Goal: Contribute content

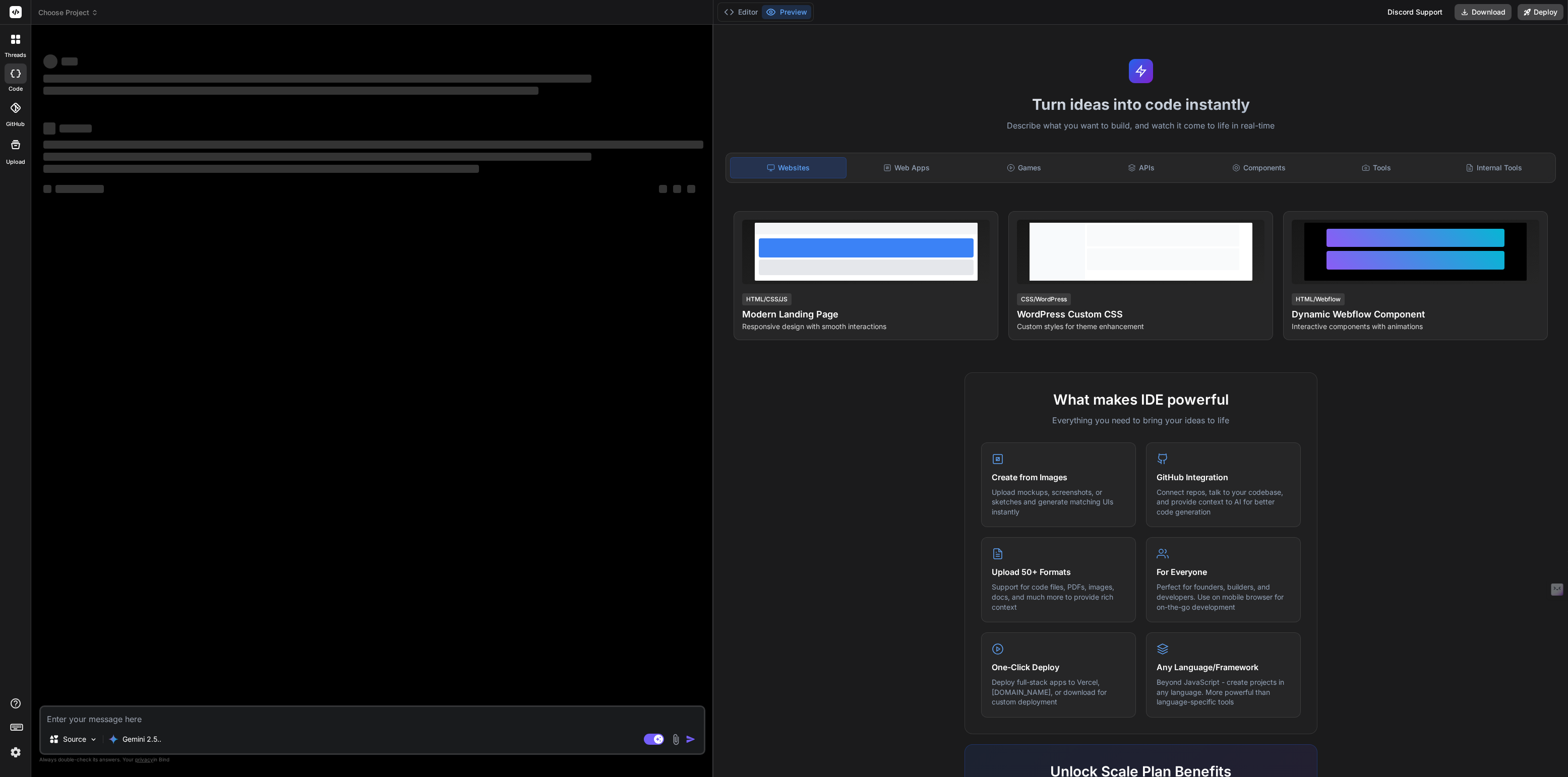
drag, startPoint x: 538, startPoint y: 75, endPoint x: 696, endPoint y: 85, distance: 158.3
click at [696, 85] on div "Bind AI Web Search Created with Pixso. Code Generator ‌ ‌ ‌ ‌ ‌ ‌ ‌ ‌ ‌ ‌ ‌ ‌ ‌…" at bounding box center [372, 401] width 682 height 752
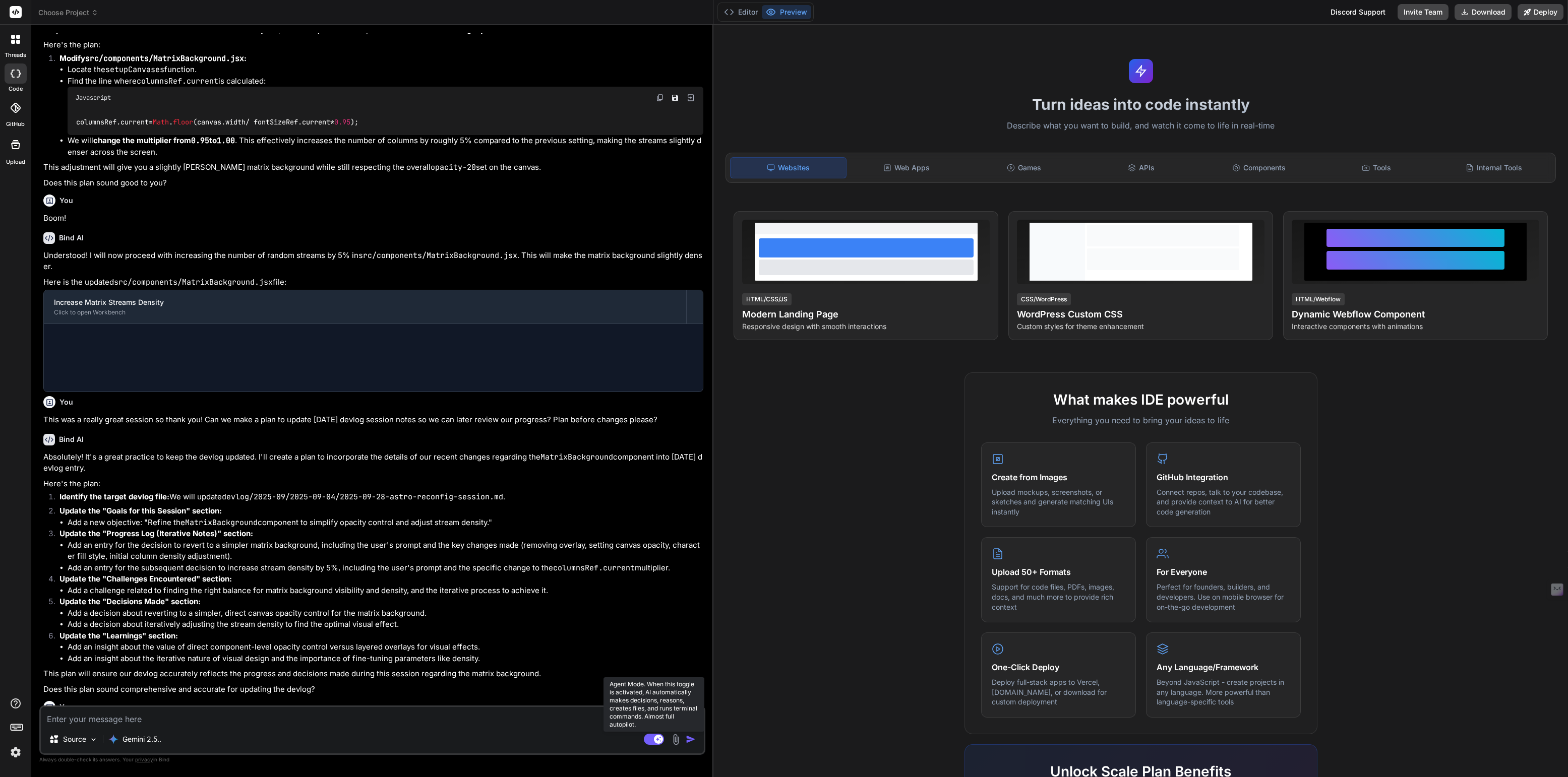
scroll to position [348, 0]
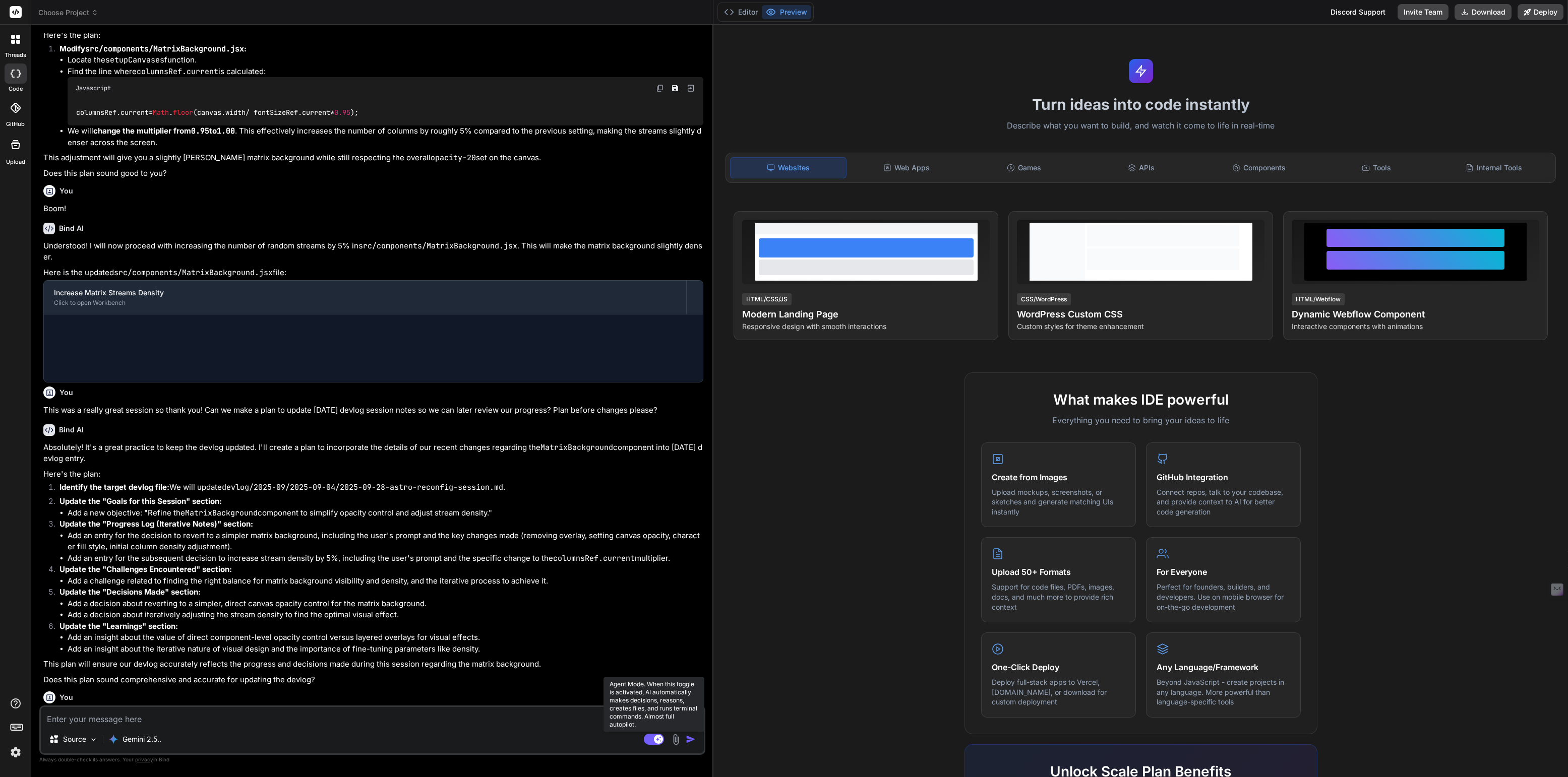
click at [649, 737] on rect at bounding box center [654, 740] width 20 height 11
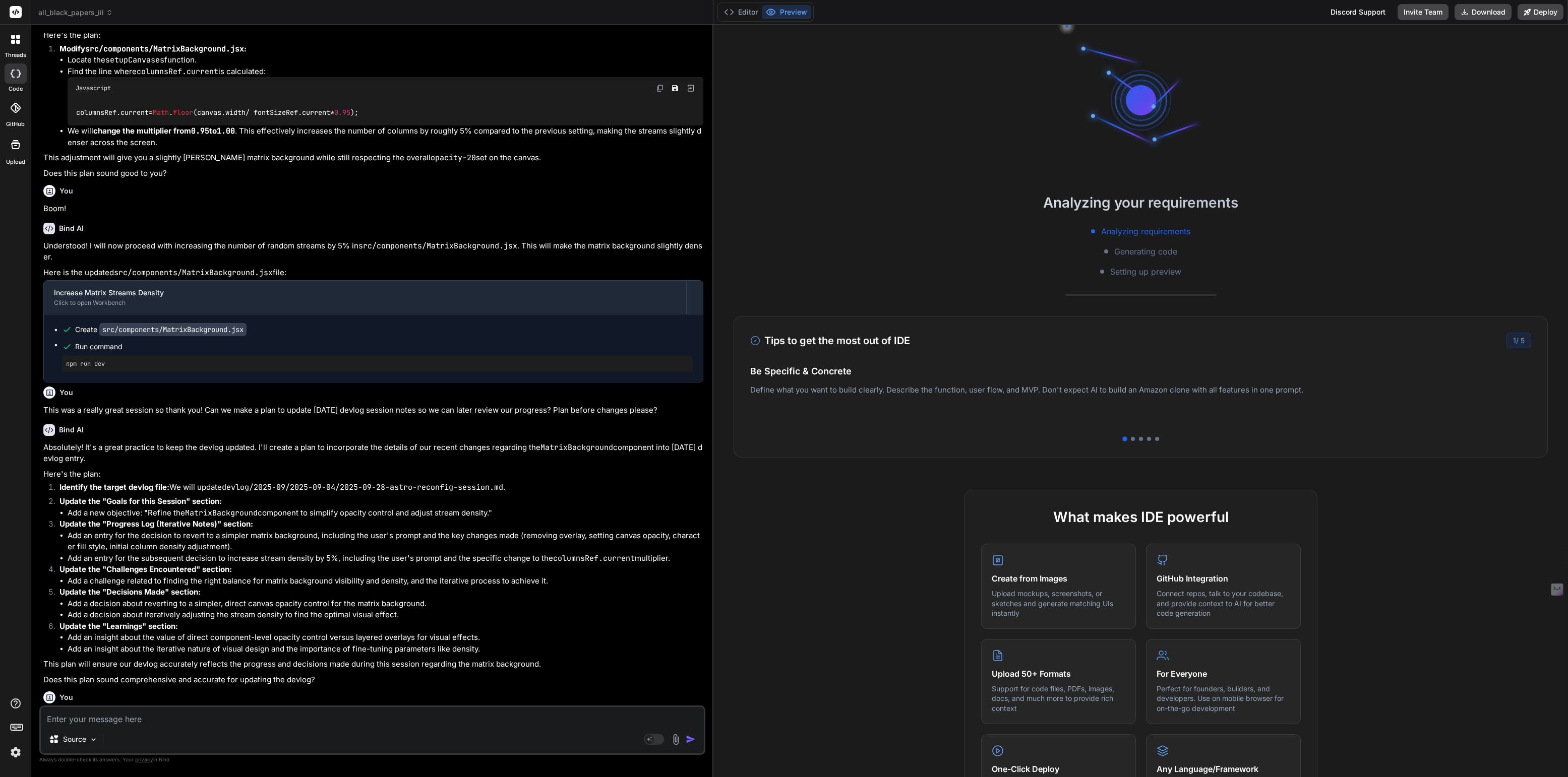
click at [16, 750] on img at bounding box center [15, 752] width 17 height 17
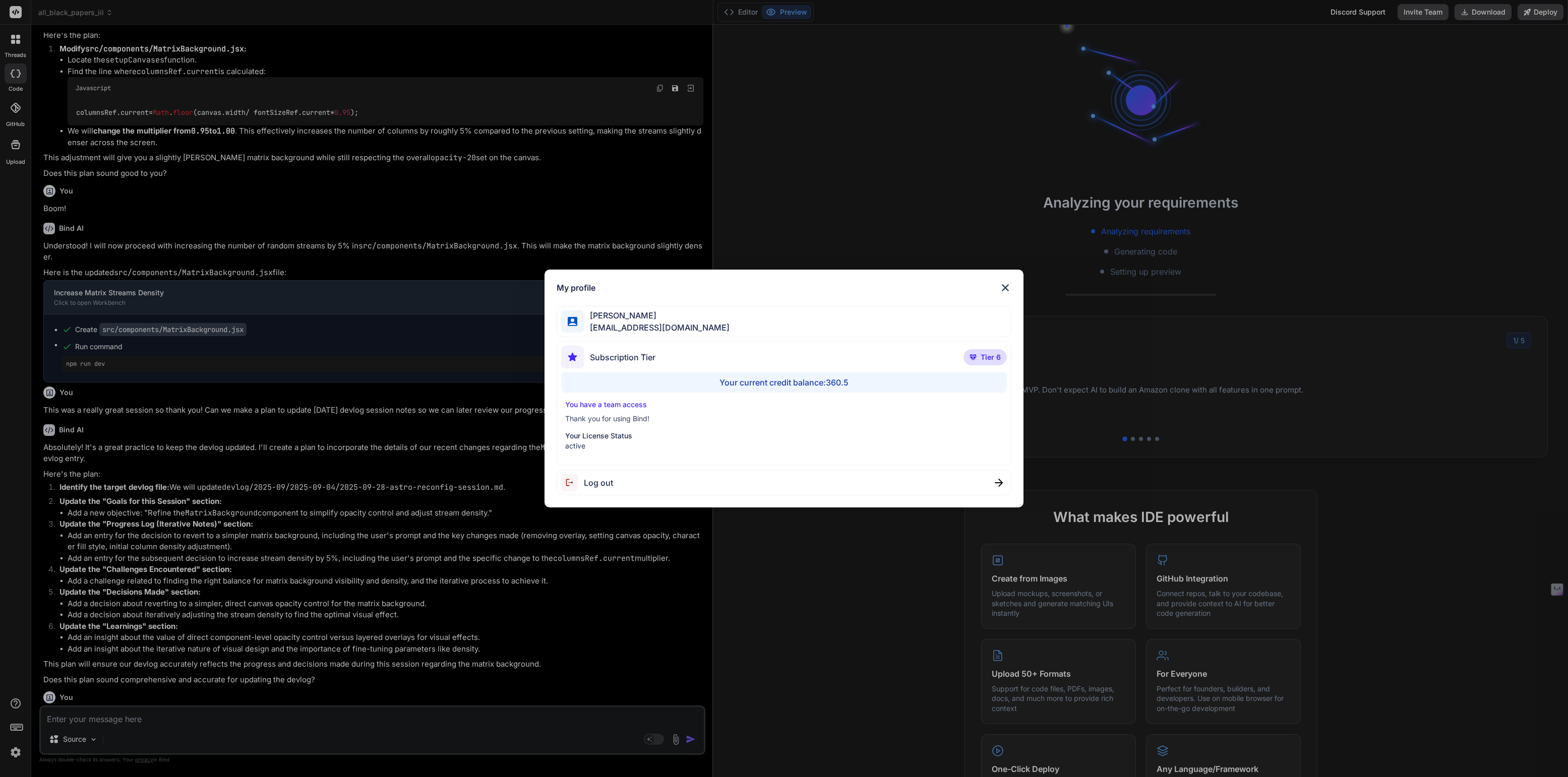
click at [231, 447] on div "My profile [PERSON_NAME] [EMAIL_ADDRESS][DOMAIN_NAME] Subscription Tier Tier 6 …" at bounding box center [784, 388] width 1568 height 777
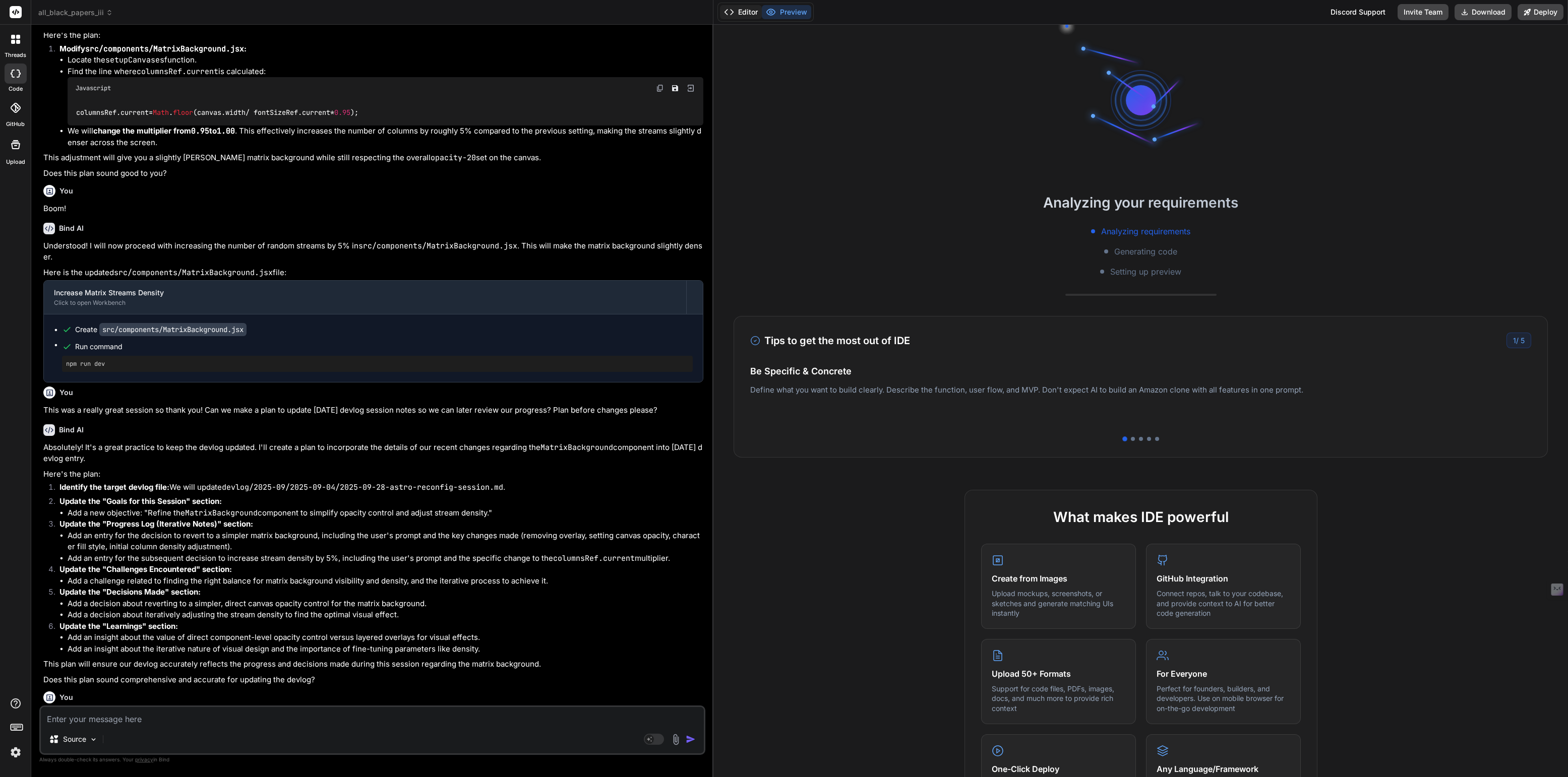
click at [744, 13] on button "Editor" at bounding box center [741, 12] width 42 height 14
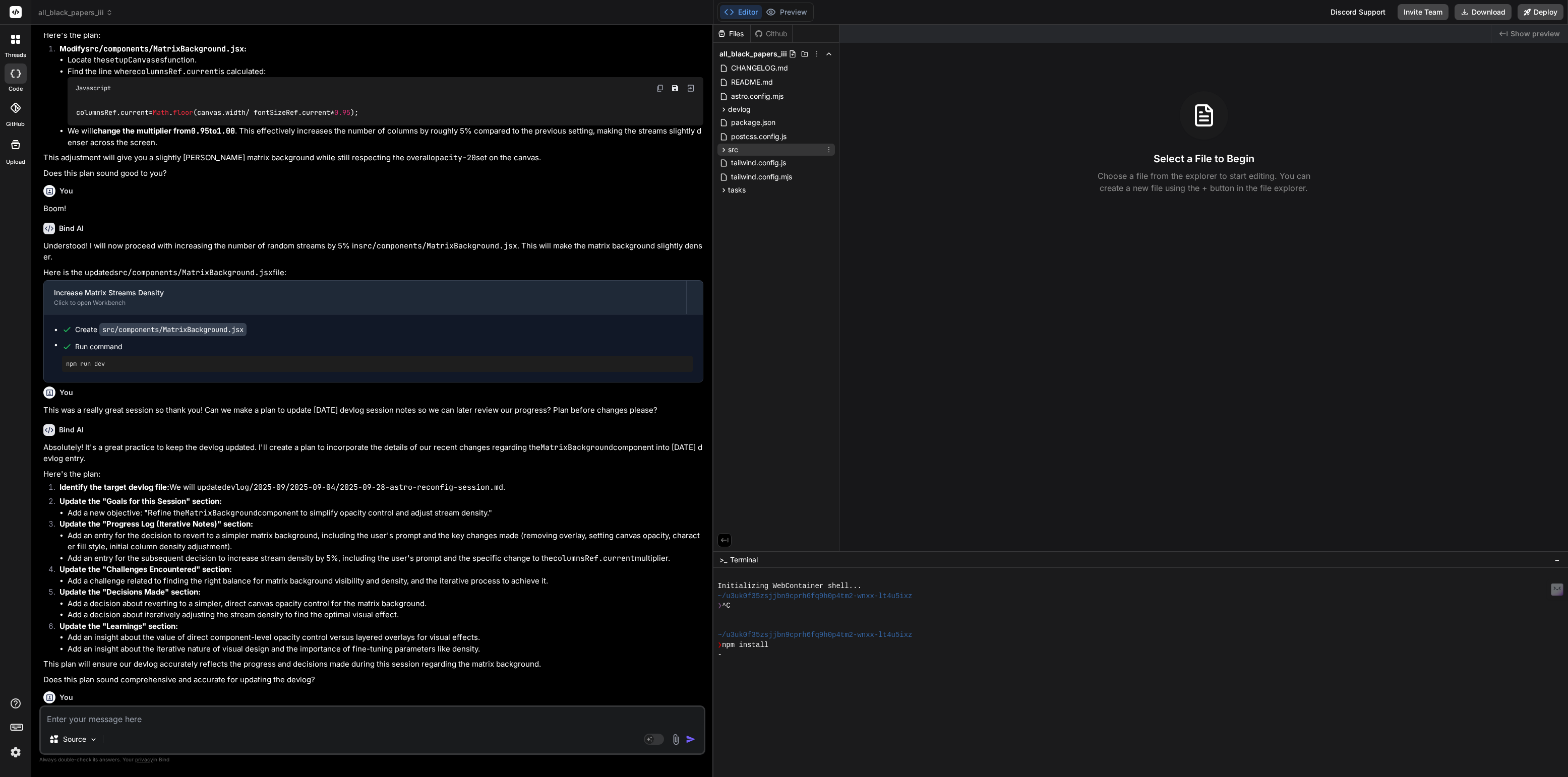
click at [736, 153] on span "src" at bounding box center [733, 149] width 10 height 10
click at [728, 265] on span "tasks" at bounding box center [737, 265] width 18 height 10
click at [776, 282] on span "all-black-papers-add.md" at bounding box center [781, 278] width 85 height 12
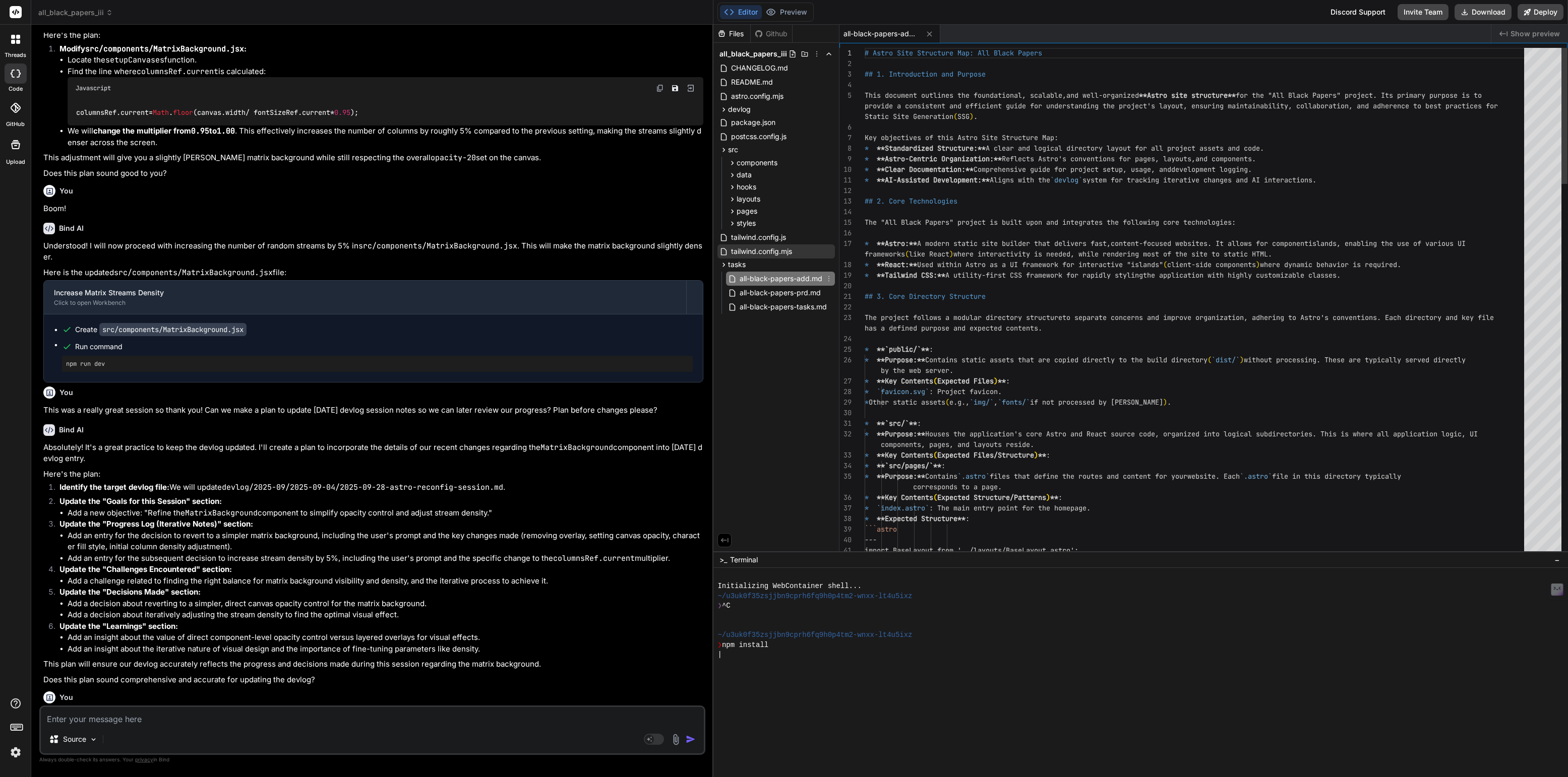
type textarea "x"
click at [746, 160] on span "components" at bounding box center [757, 163] width 41 height 10
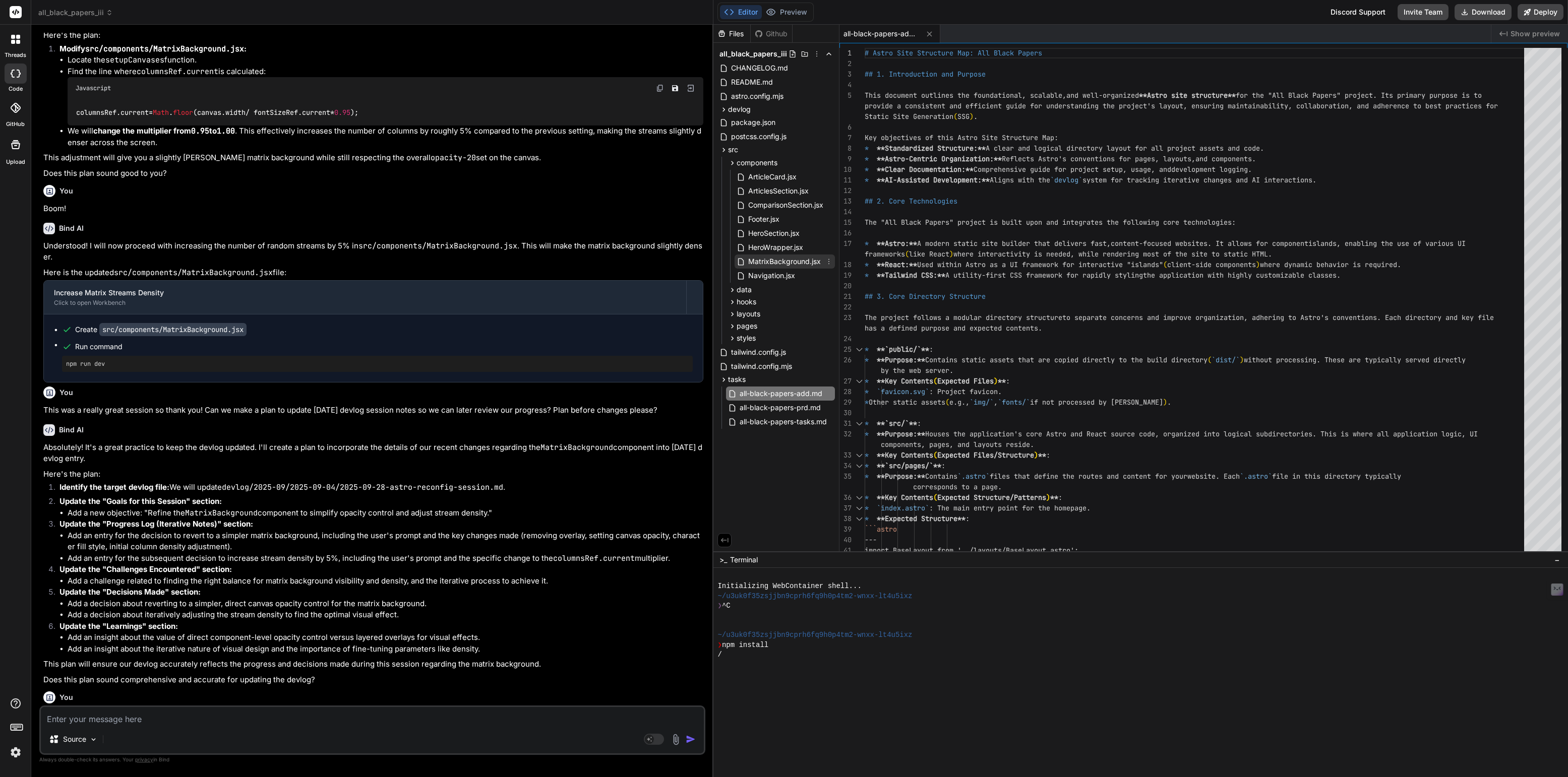
click at [771, 263] on span "MatrixBackground.jsx" at bounding box center [784, 261] width 75 height 12
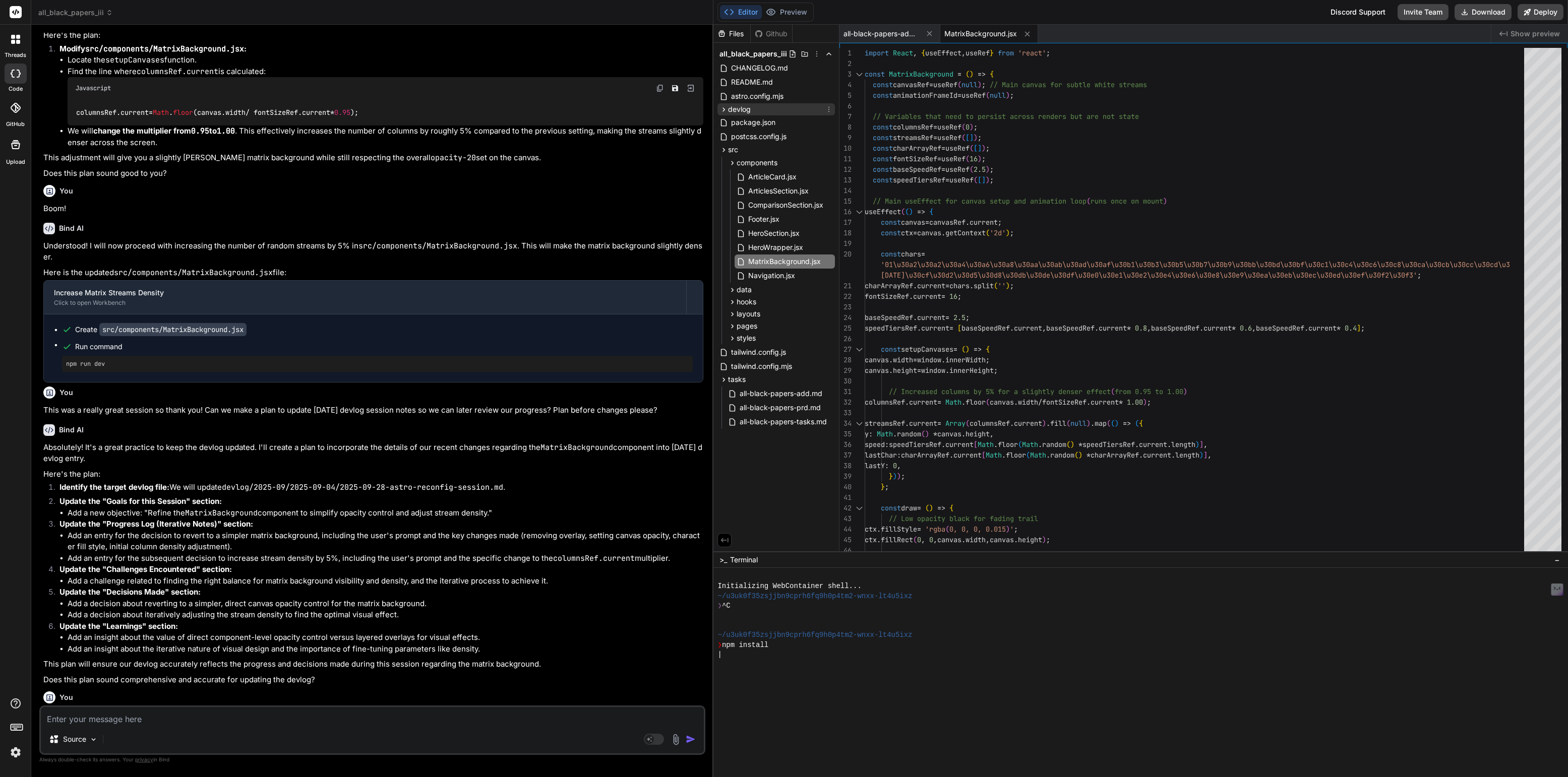
click at [737, 109] on span "devlog" at bounding box center [739, 110] width 23 height 10
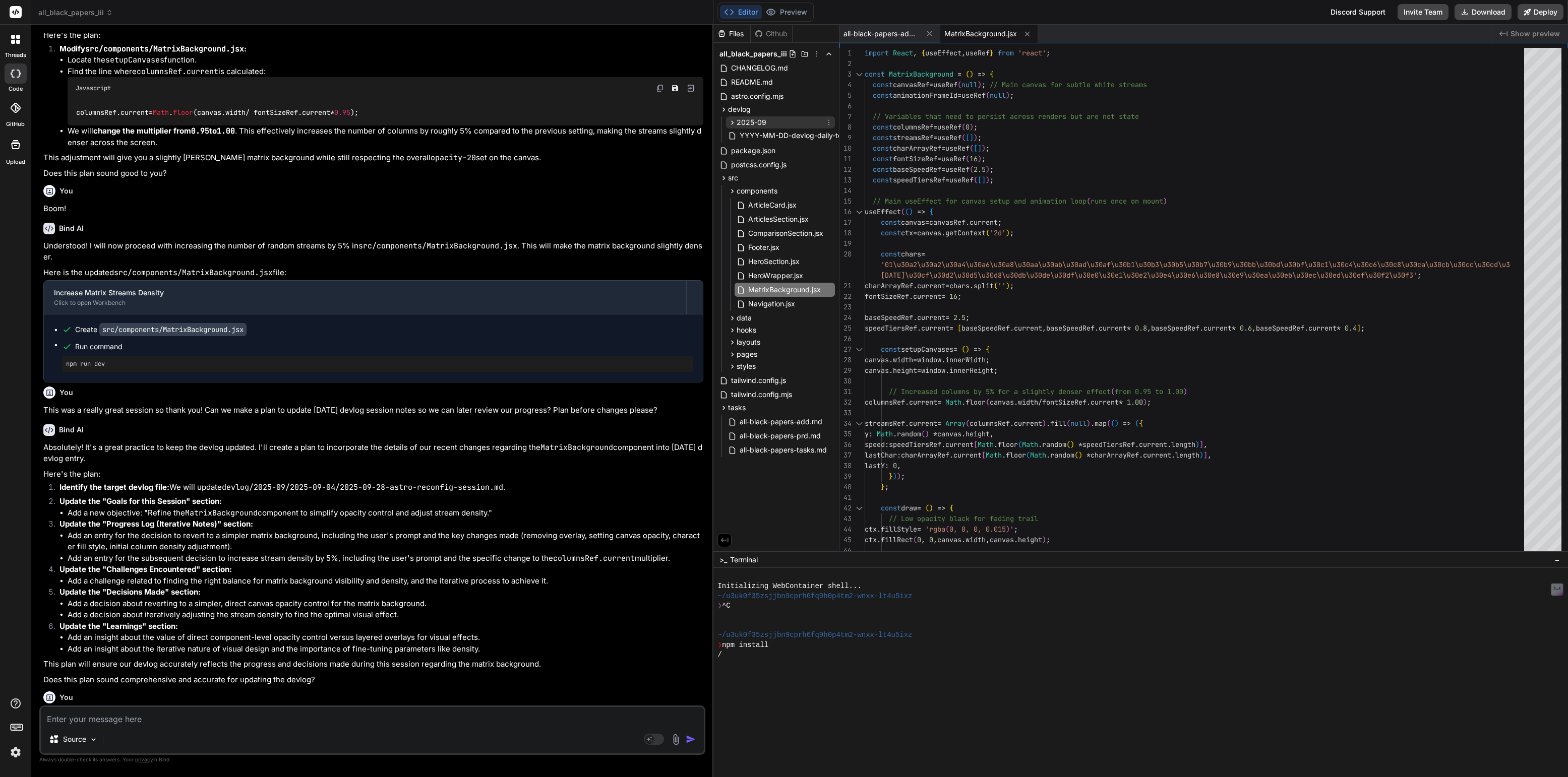
click at [753, 117] on span "2025-09" at bounding box center [751, 122] width 30 height 10
click at [762, 130] on div "[DATE]" at bounding box center [784, 136] width 100 height 12
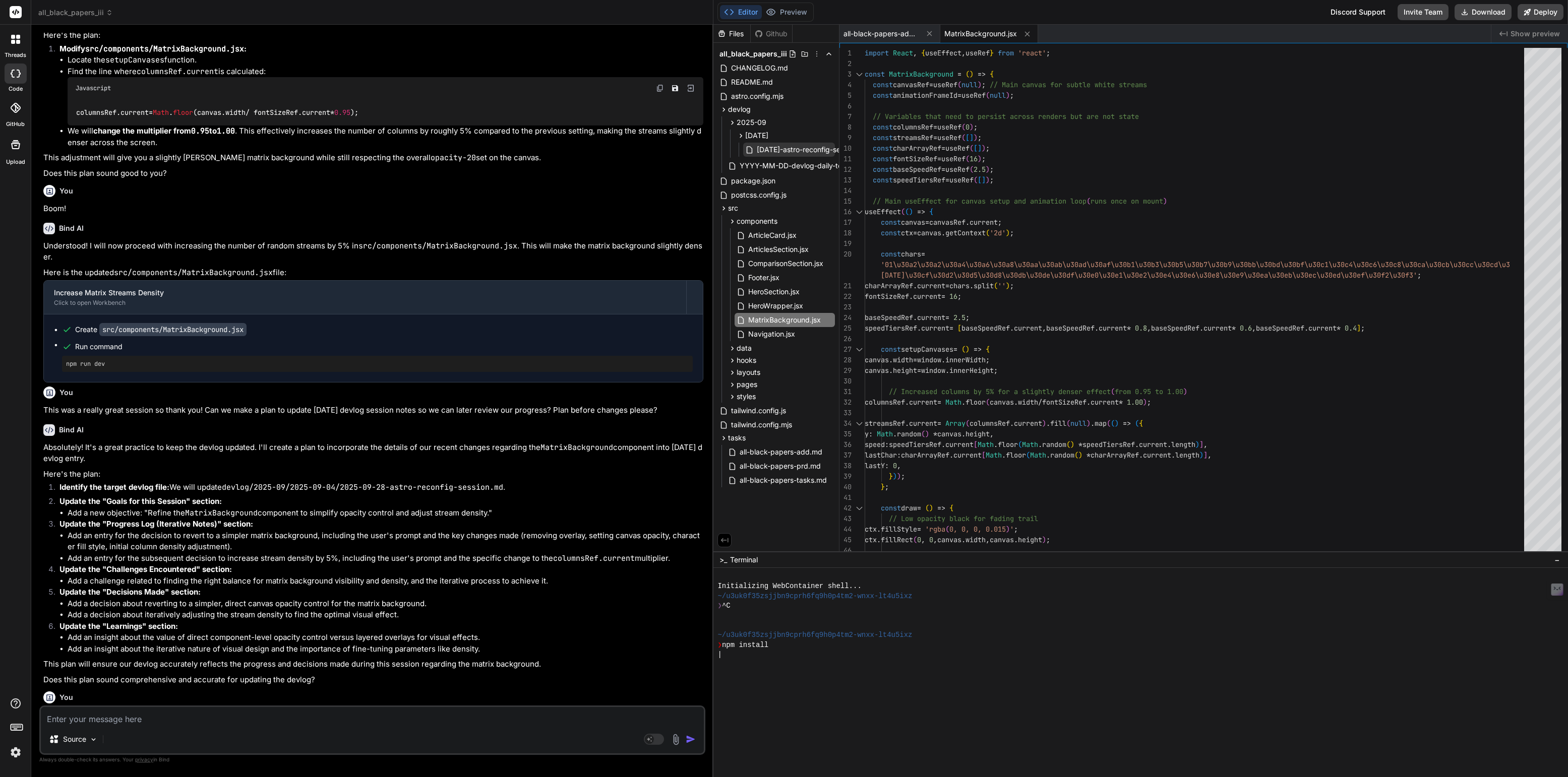
click at [791, 149] on span "[DATE]-astro-reconfig-session.md" at bounding box center [813, 149] width 115 height 12
type textarea "--- ### Next Steps - [ ] **Task 1:** Continue with feature development and cont…"
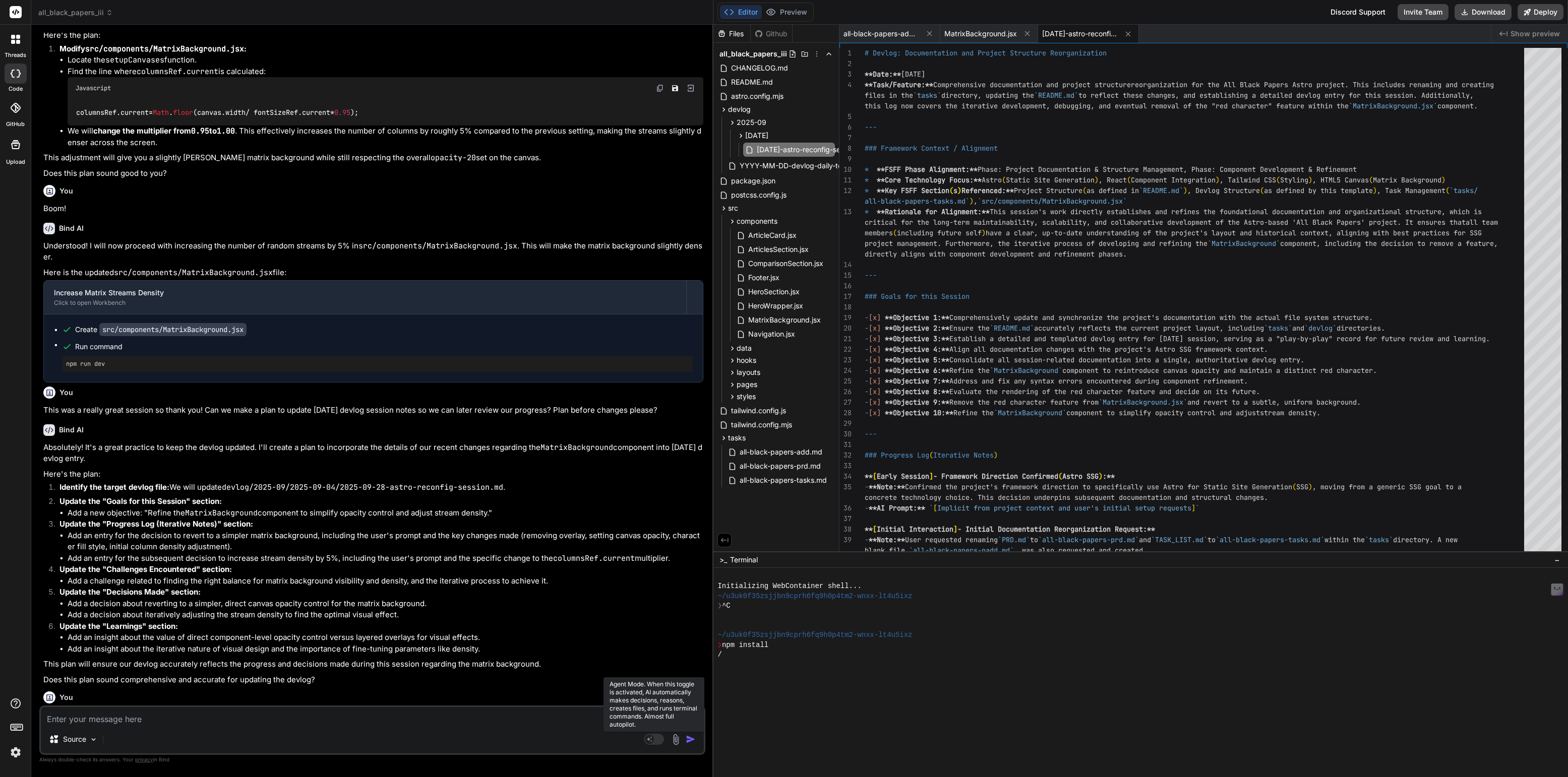
click at [654, 739] on rect at bounding box center [649, 739] width 9 height 9
click at [789, 13] on button "Preview" at bounding box center [786, 12] width 49 height 14
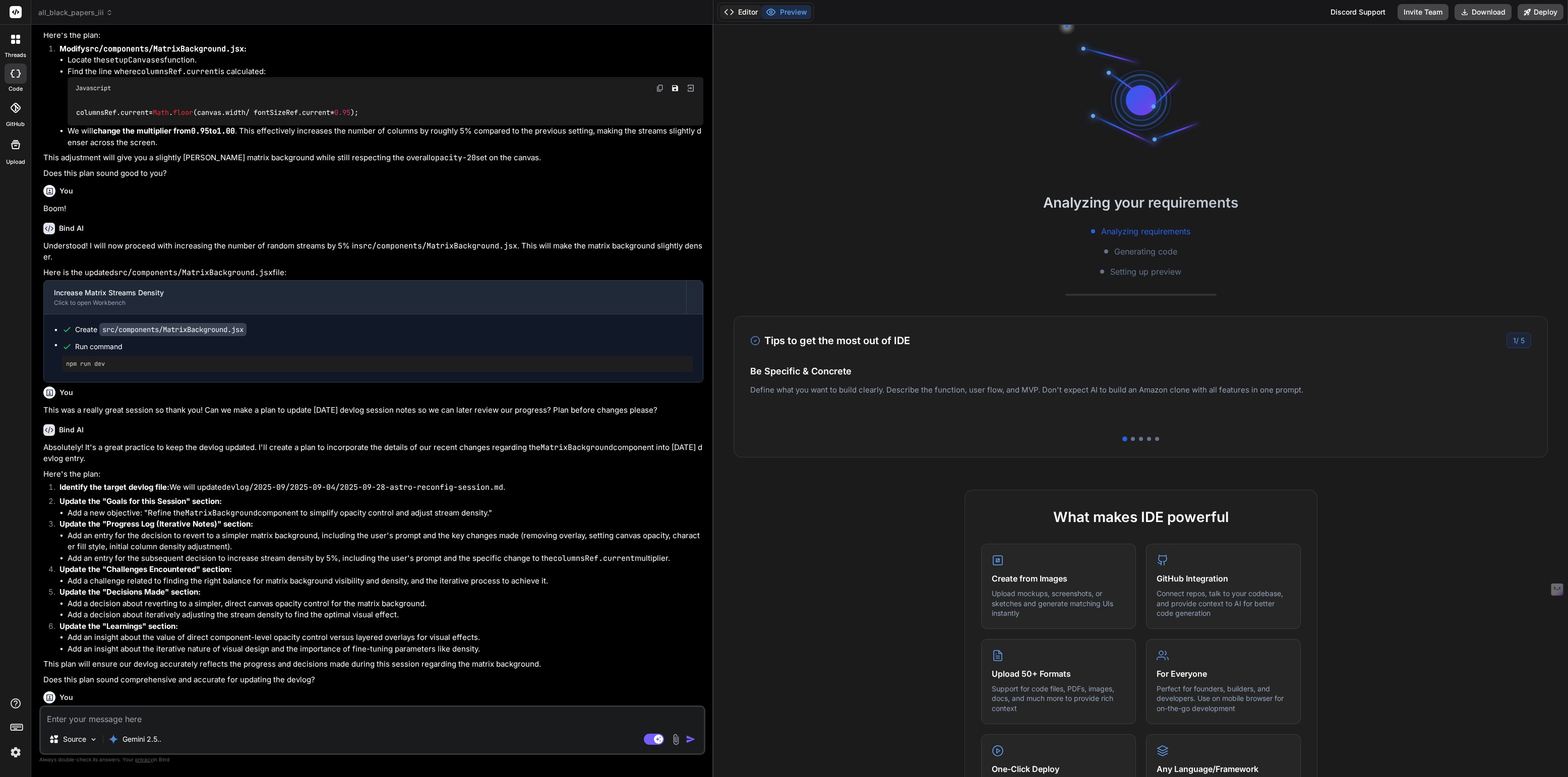
click at [748, 15] on button "Editor" at bounding box center [741, 12] width 42 height 14
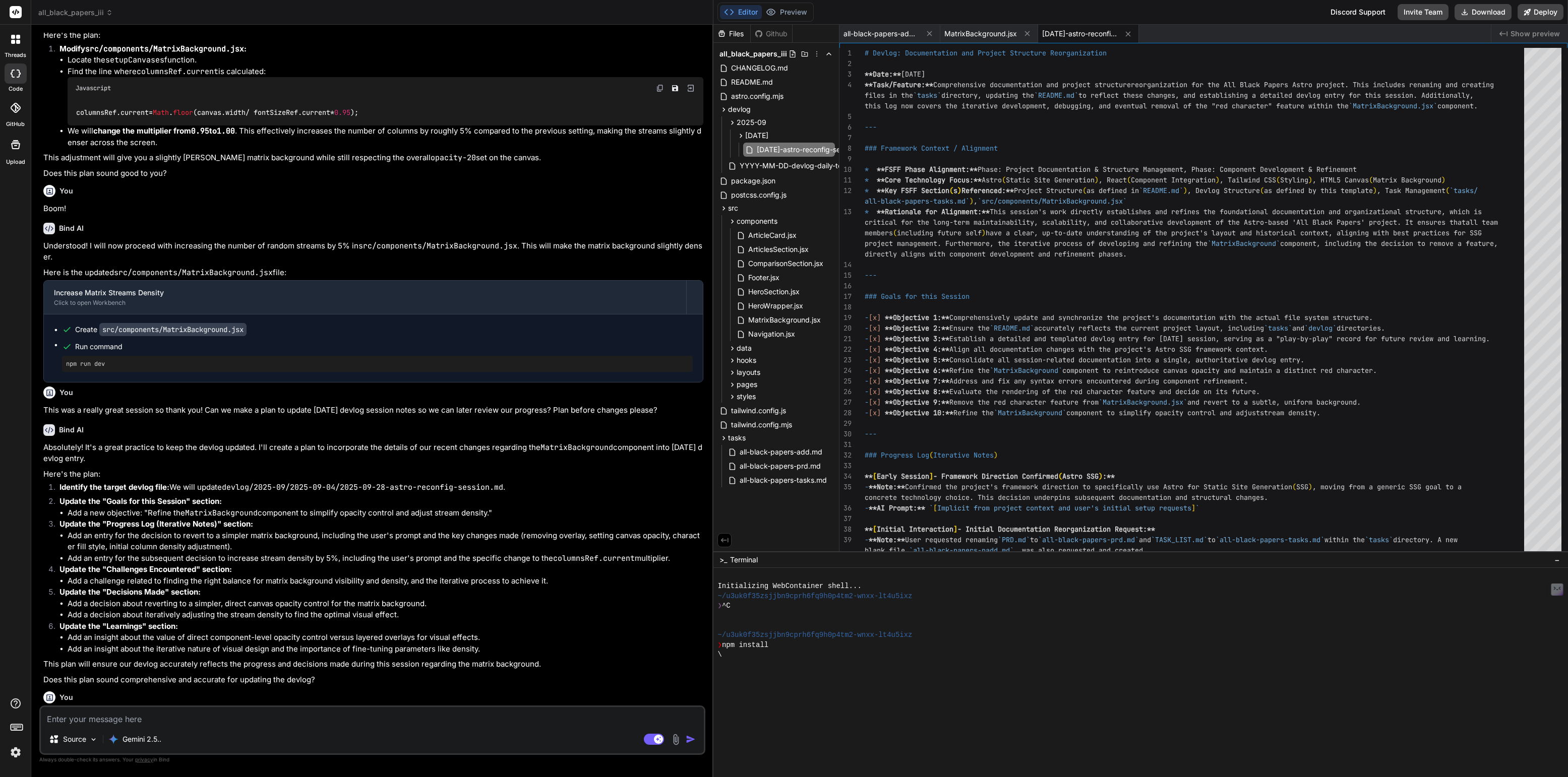
click at [786, 672] on div at bounding box center [1223, 674] width 1011 height 9
type textarea "x"
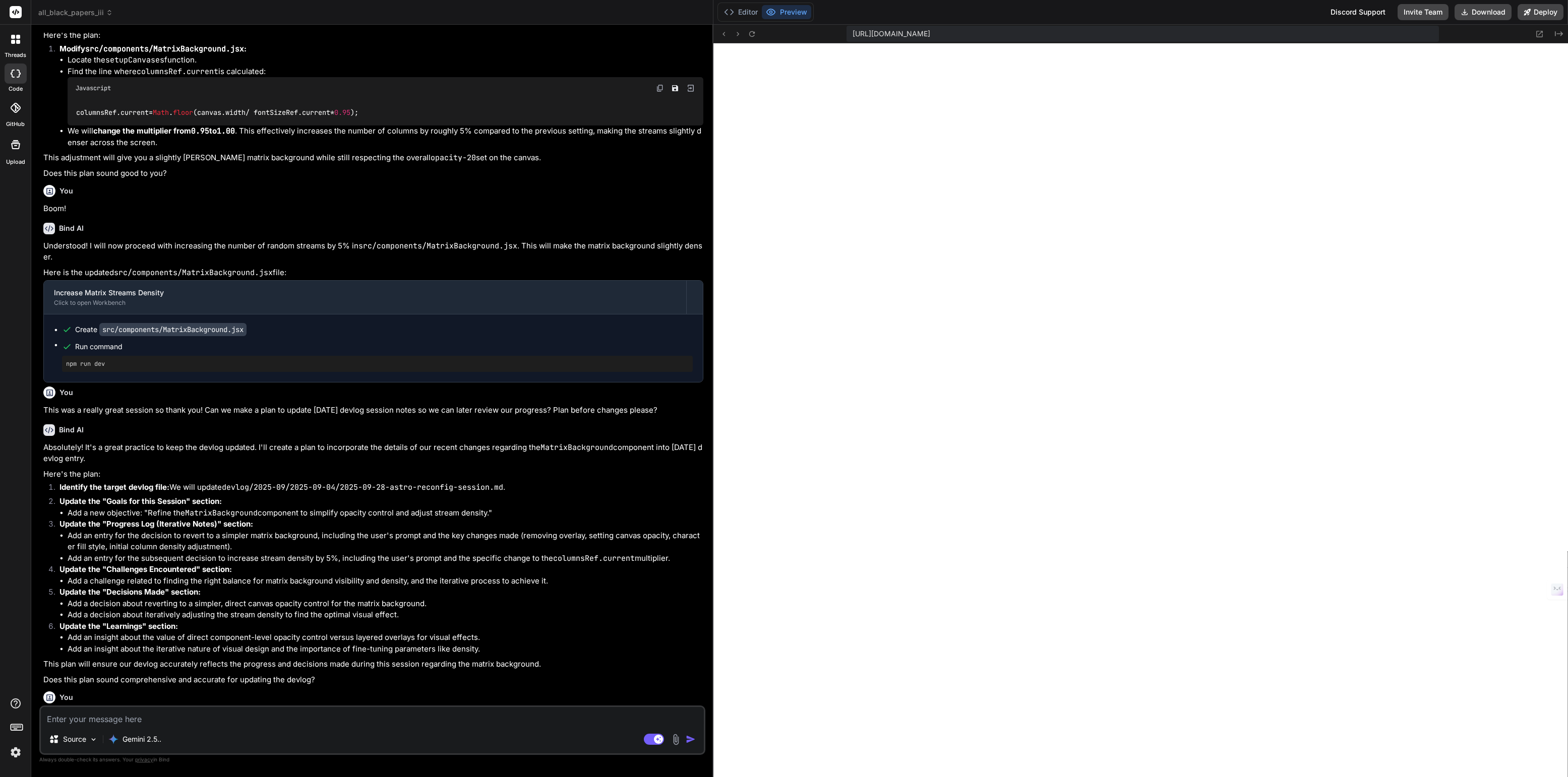
scroll to position [186, 0]
type textarea "x"
type textarea "comprehensive template. - [ ] **Task 3:** Regularly review documentation for cl…"
type textarea "x"
type textarea "- [ ] **Task 2:** Maintain diligent updates to devlogs for all future changes, …"
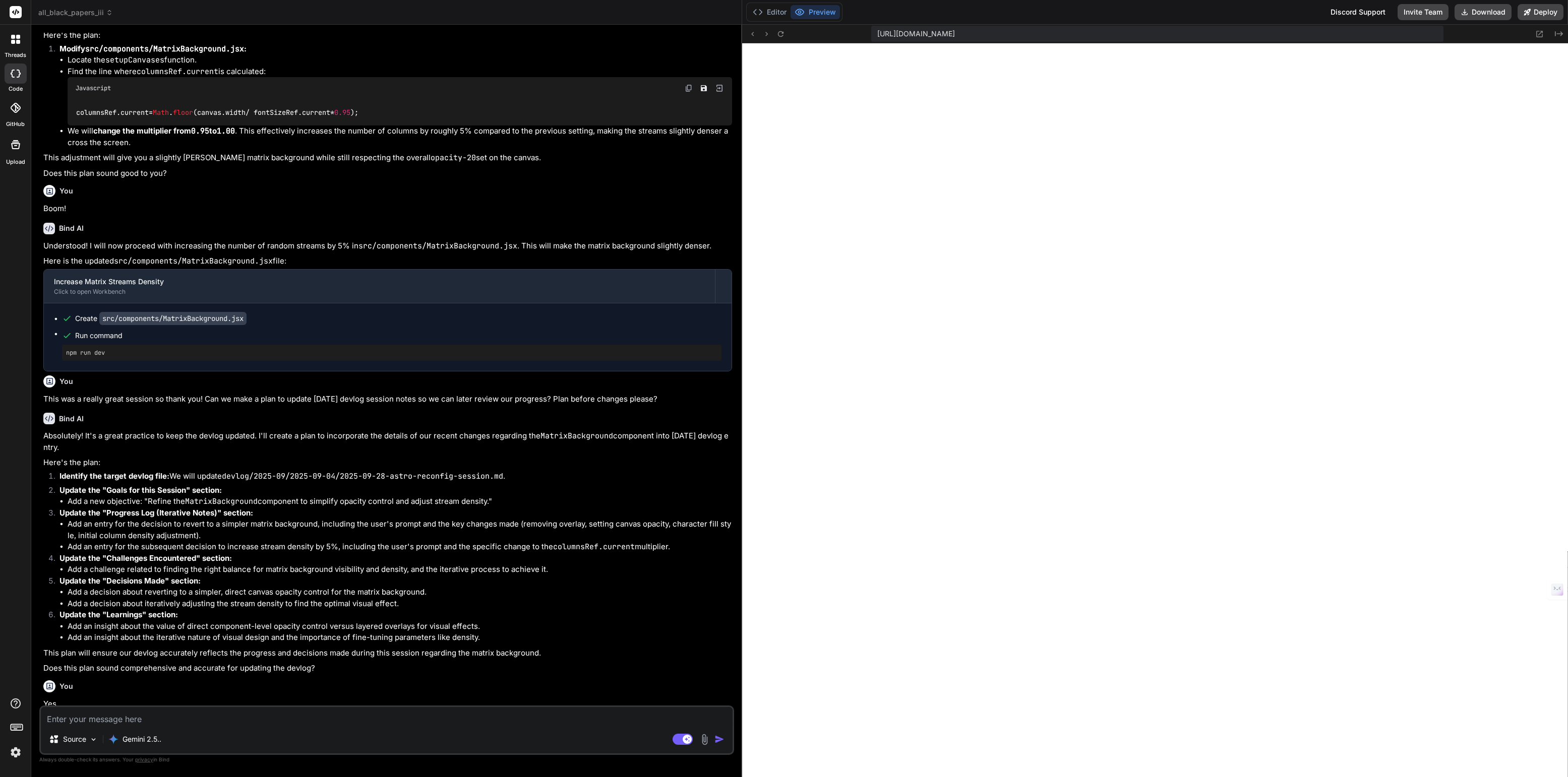
type textarea "x"
type textarea "### Next Steps - [ ] **Task 1:** Continue with feature development and content …"
type textarea "x"
type textarea "this comprehensive template. - [ ] **Task 3:** Regularly review documentation f…"
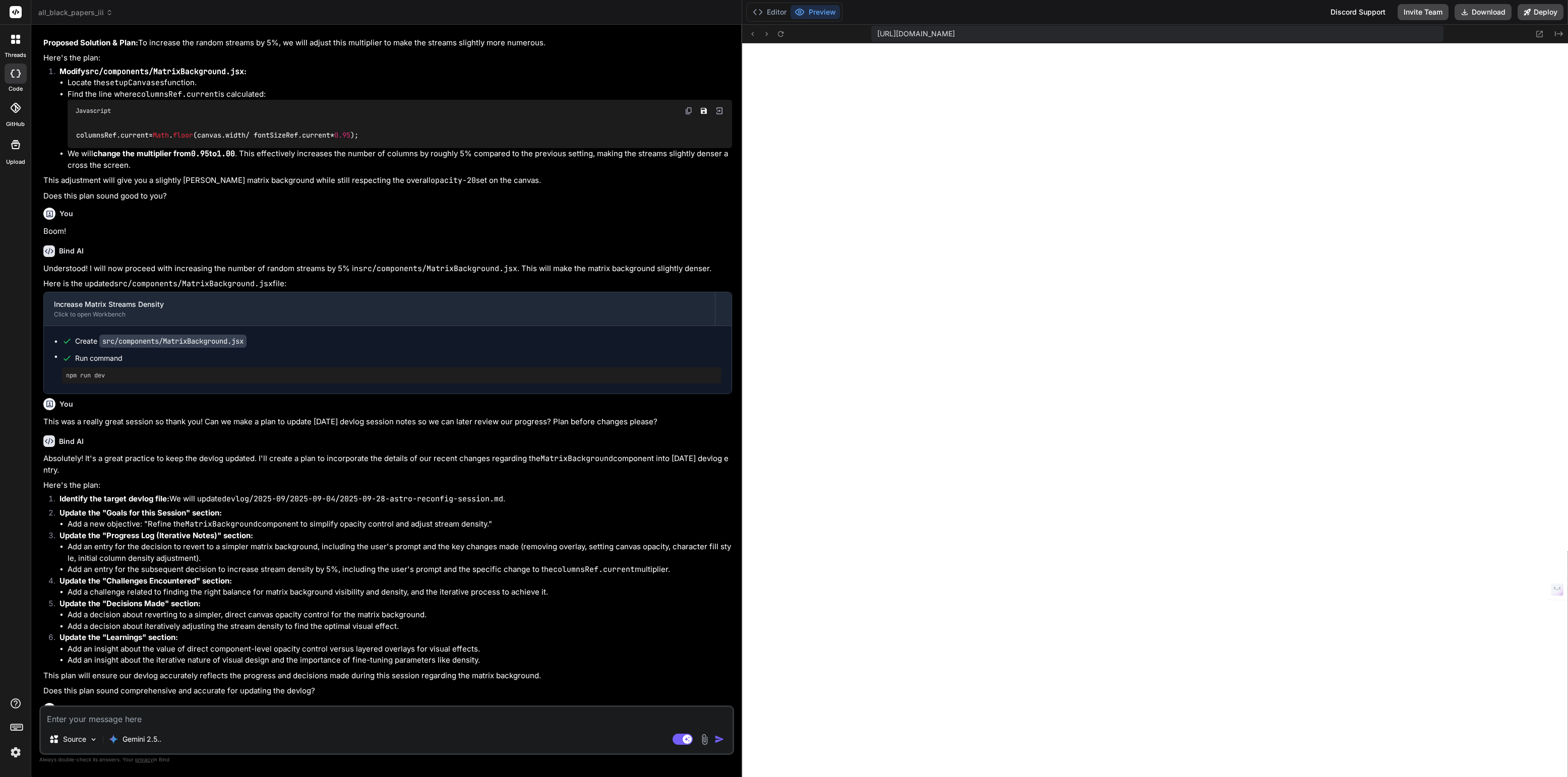
type textarea "x"
type textarea "- [ ] **Task 1:** Continue with feature development and content creation as out…"
type textarea "x"
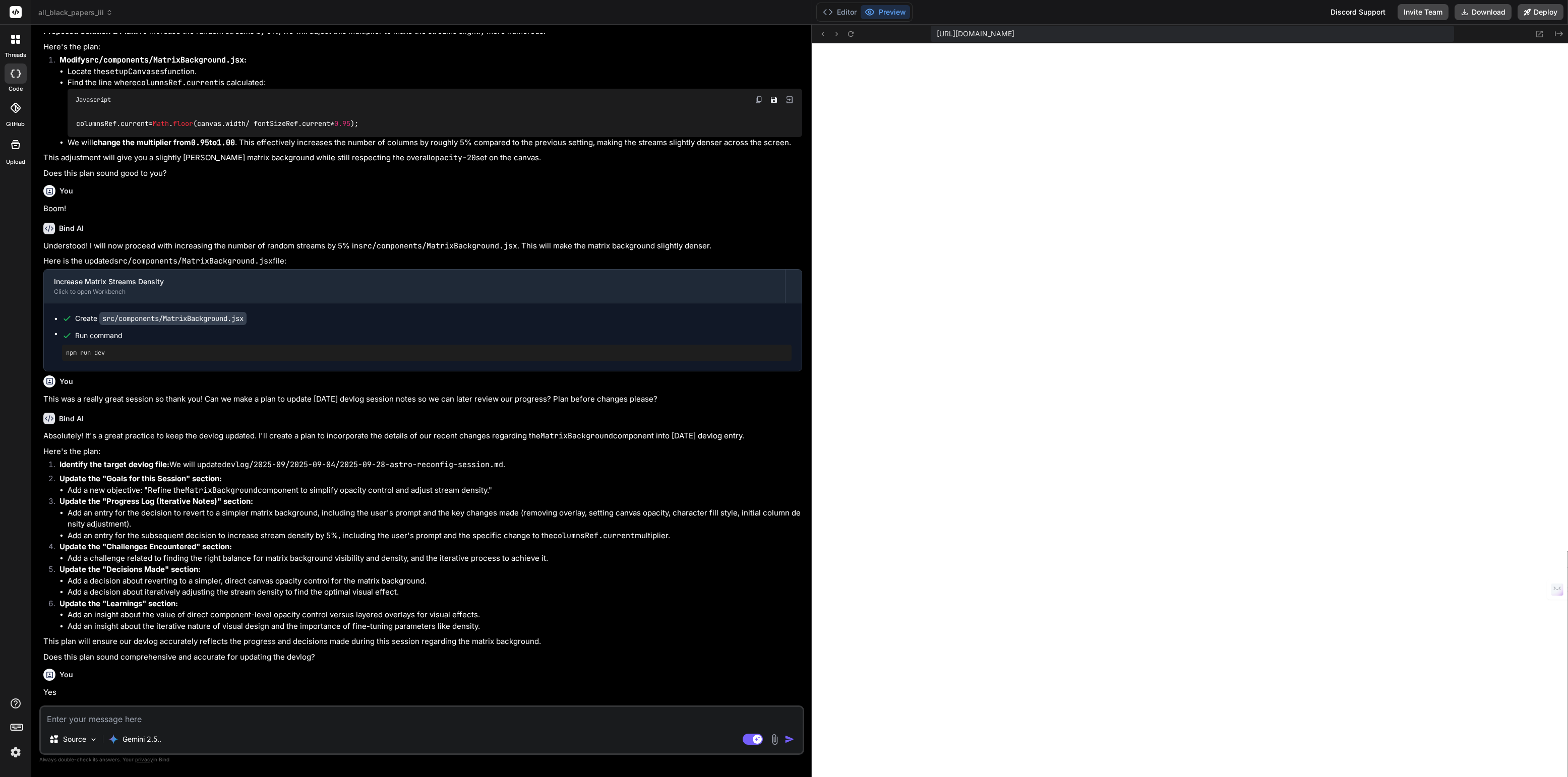
type textarea "x"
type textarea "and learning."
type textarea "x"
type textarea "- [ ] **Task 2:** Maintain diligent updates to devlogs for all future changes, …"
type textarea "x"
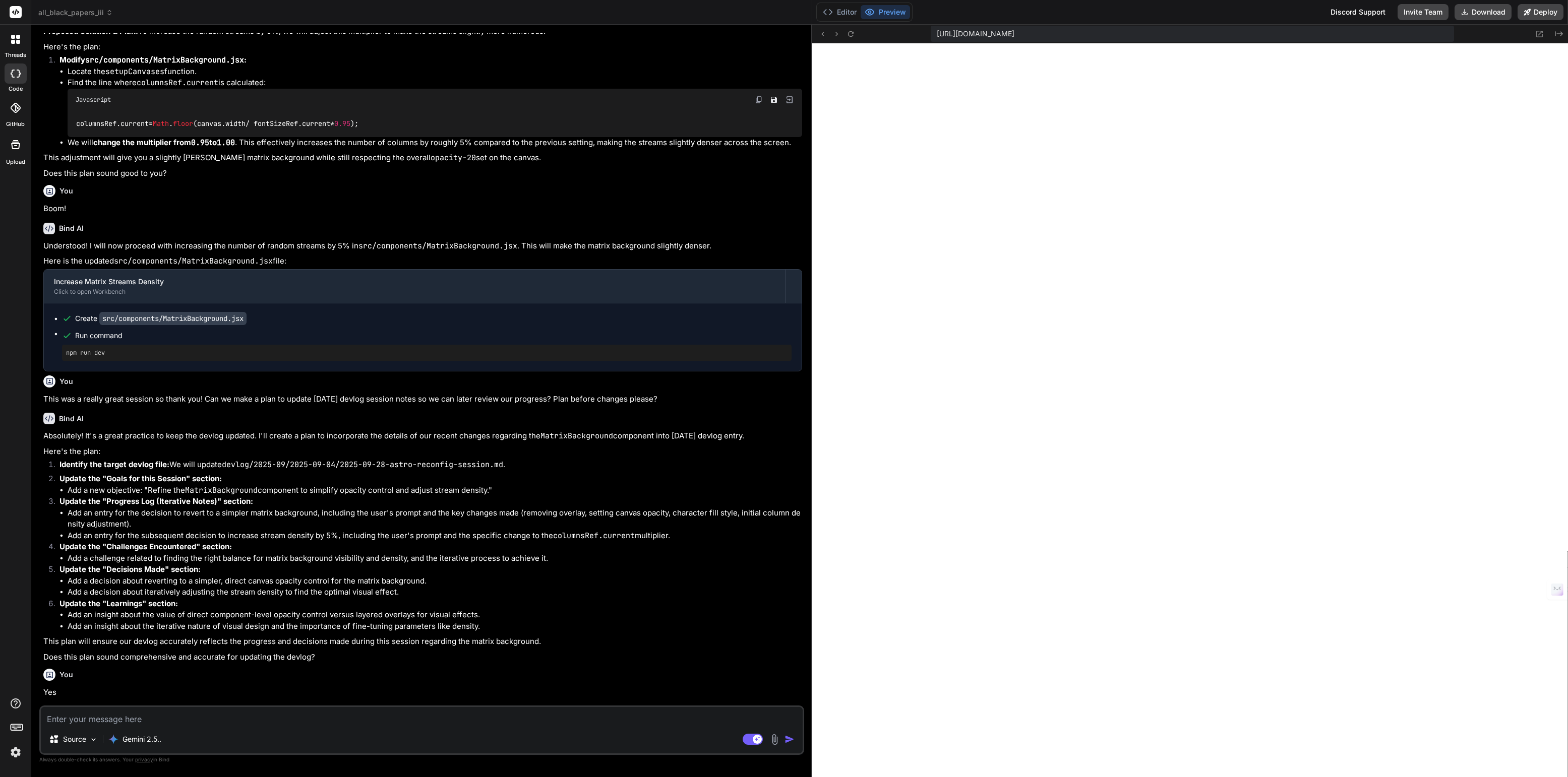
type textarea "- [ ] **Task 1:** Continue with feature development and content creation as out…"
type textarea "x"
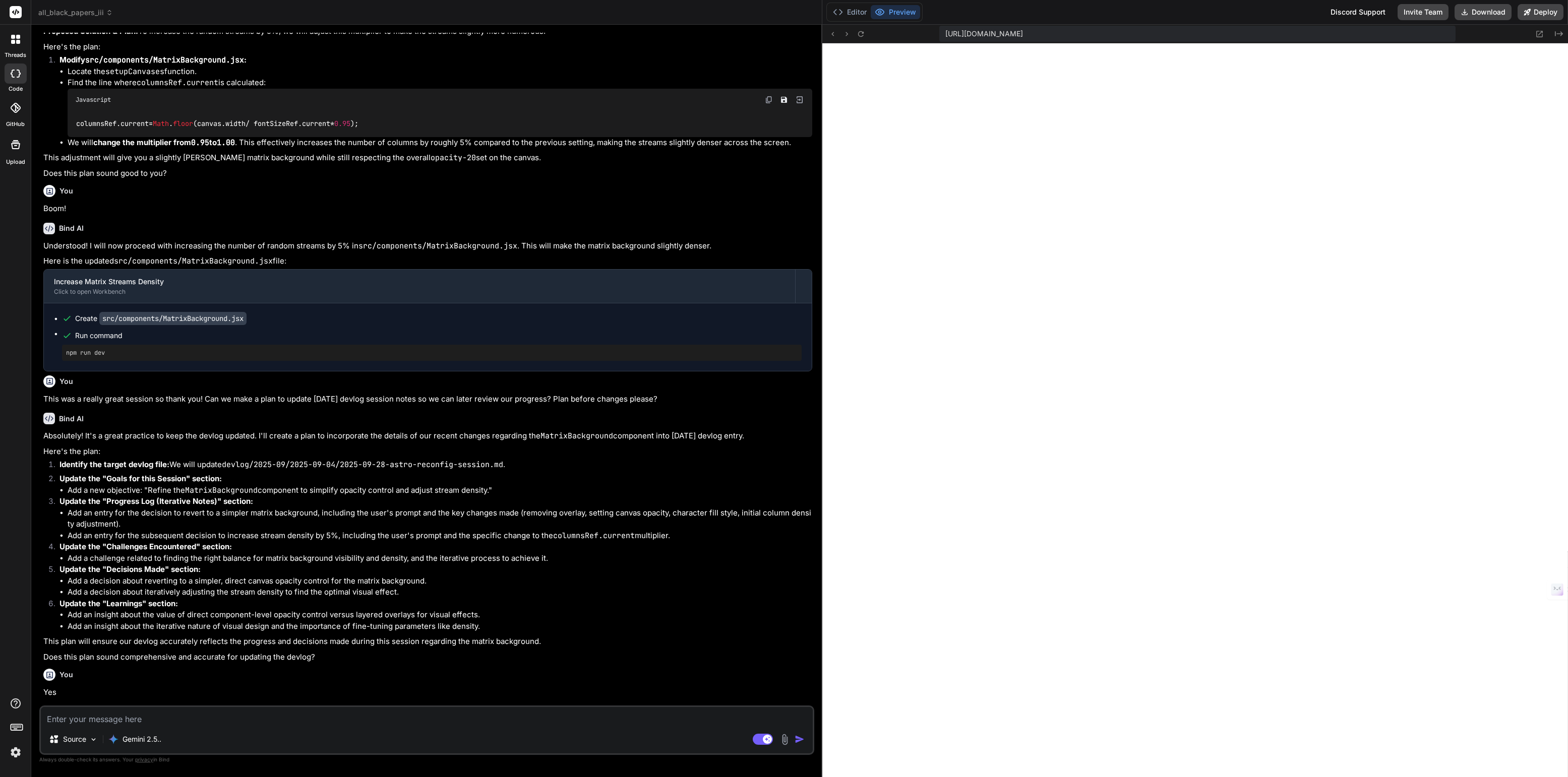
drag, startPoint x: 712, startPoint y: 201, endPoint x: 807, endPoint y: 201, distance: 95.0
click at [807, 201] on div "Bind AI Web Search Created with Pixso. Code Generator You Yes please Bind AI Un…" at bounding box center [426, 401] width 791 height 752
click at [855, 10] on button "Editor" at bounding box center [850, 12] width 42 height 14
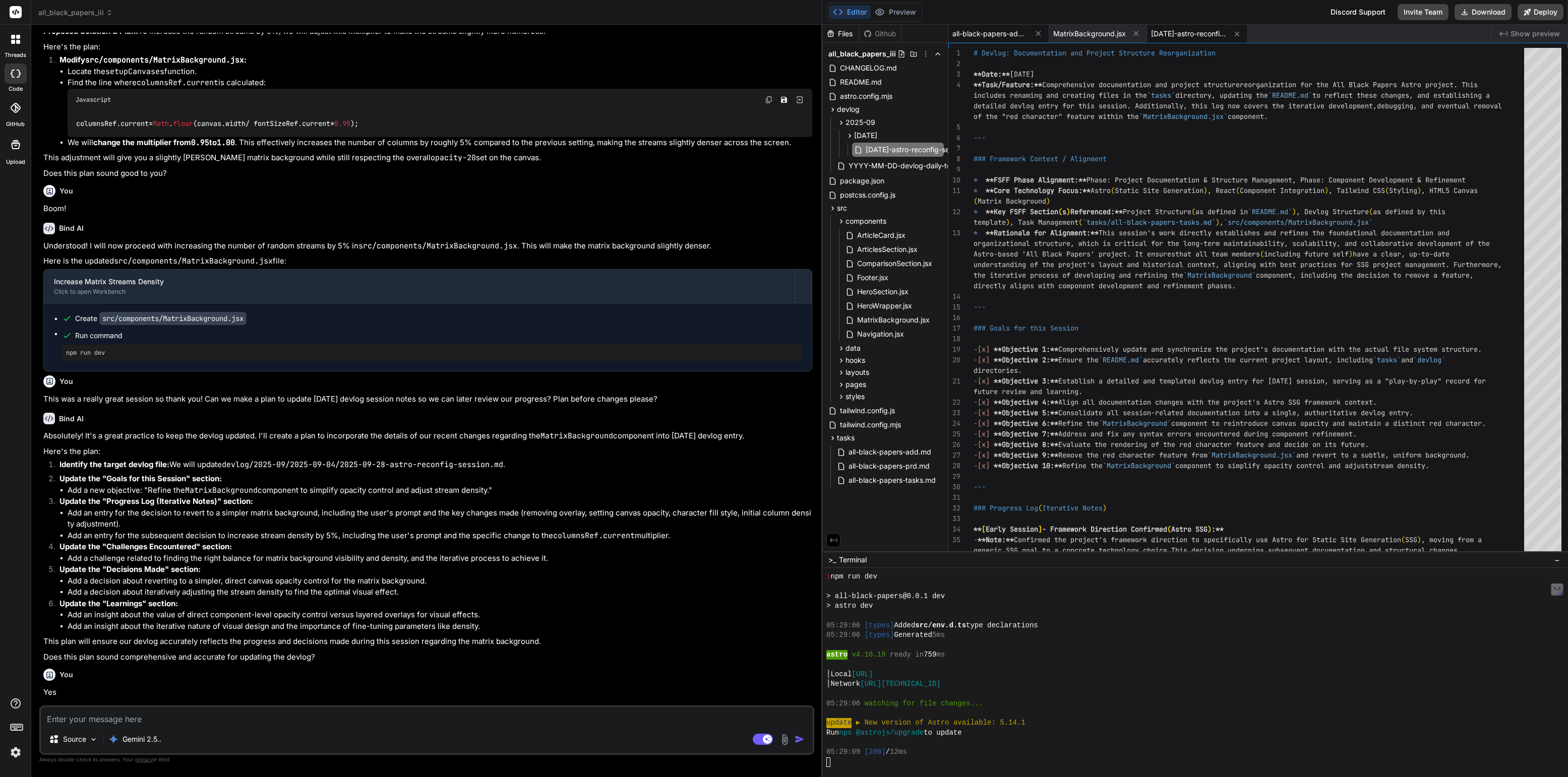
click at [983, 33] on span "all-black-papers-add.md" at bounding box center [990, 34] width 75 height 10
type textarea "This Astro Site Structure Map provides a clear, well-structured, and tool-equip…"
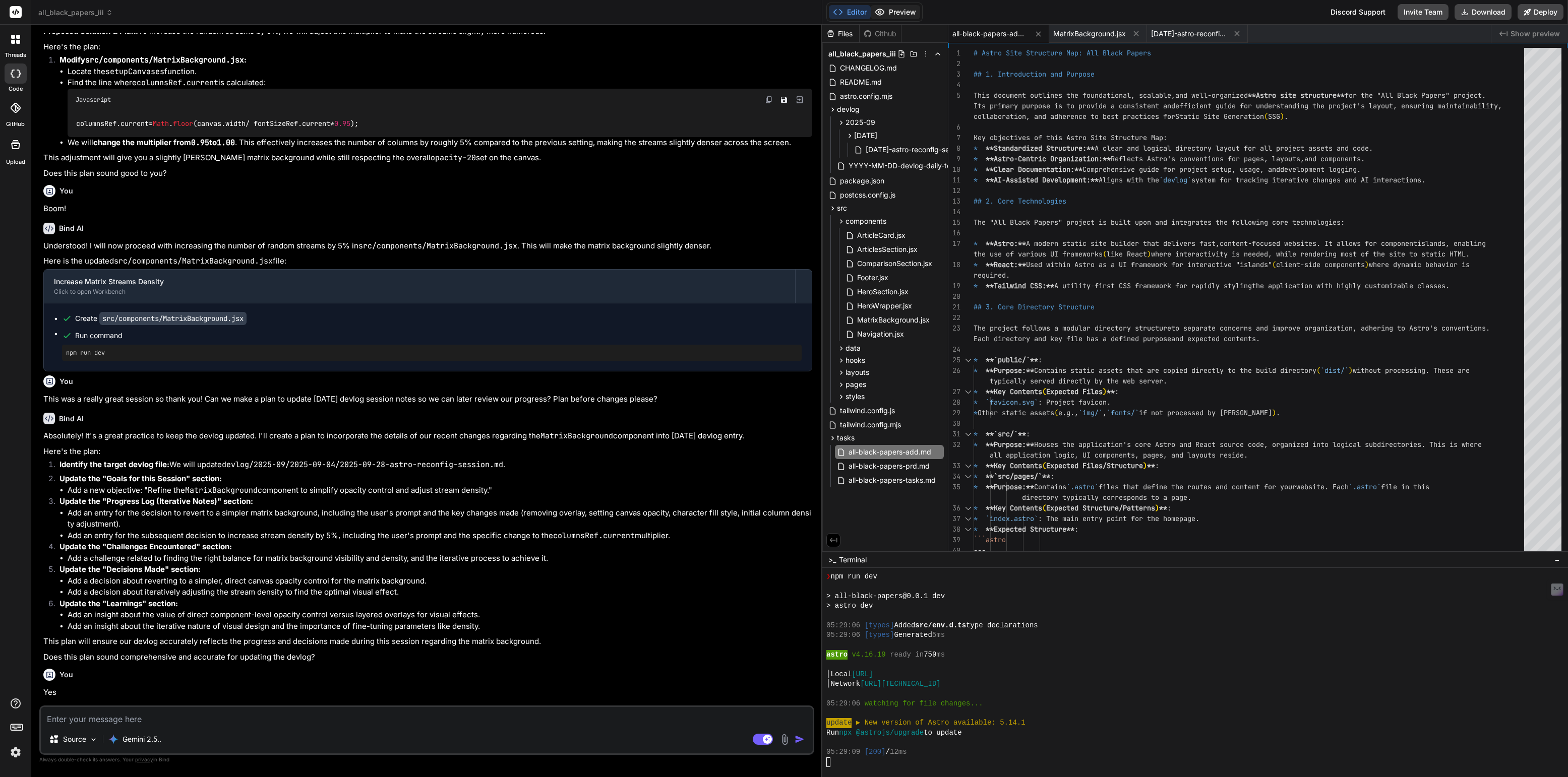
click at [900, 14] on button "Preview" at bounding box center [895, 12] width 49 height 14
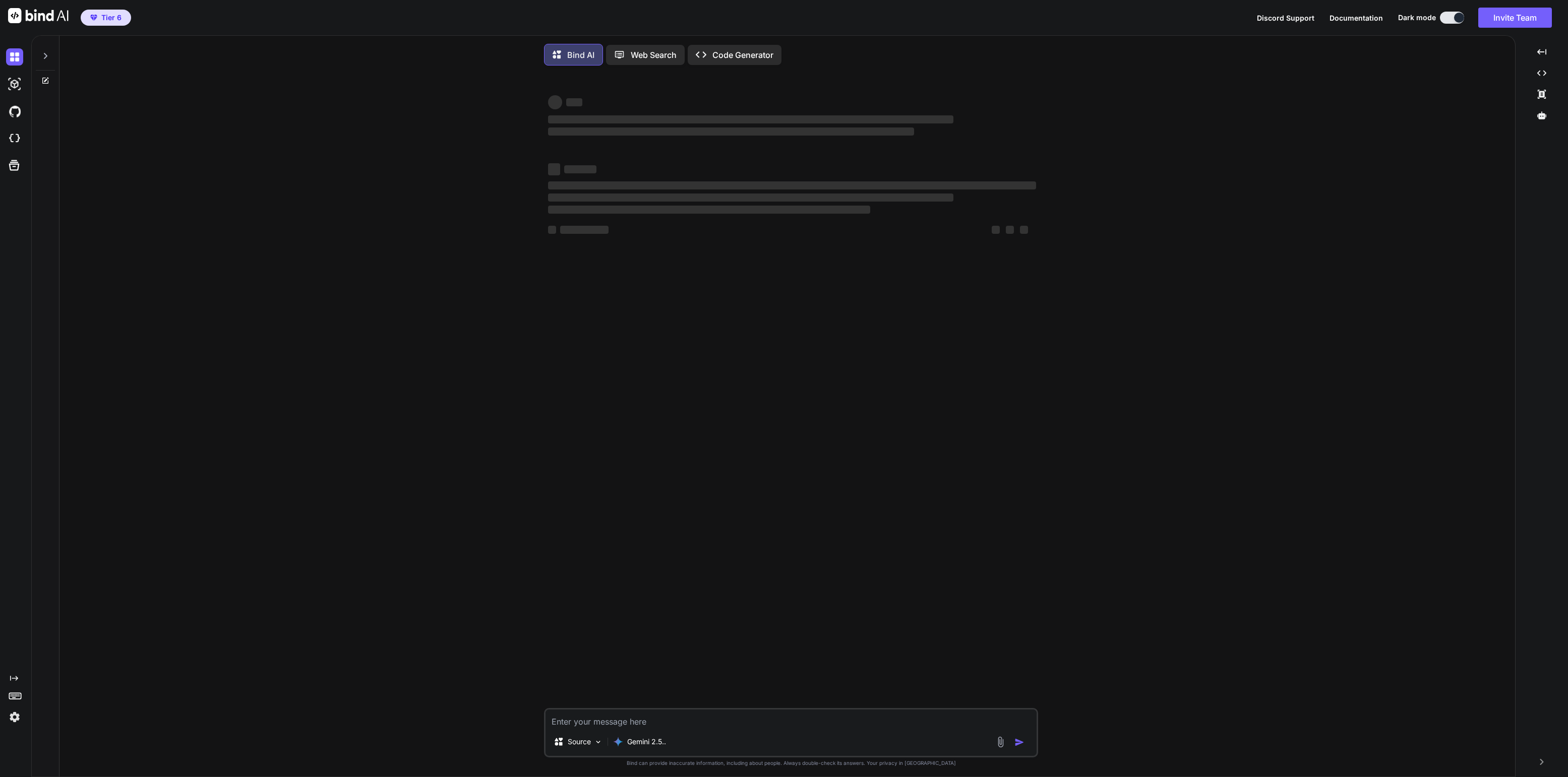
type textarea "x"
